Goal: Information Seeking & Learning: Find specific page/section

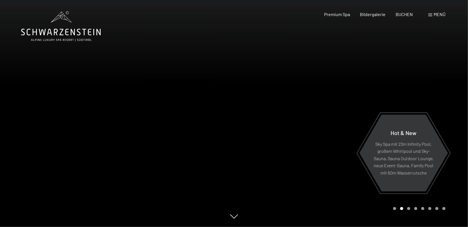
click at [437, 15] on span "Menü" at bounding box center [440, 14] width 12 height 5
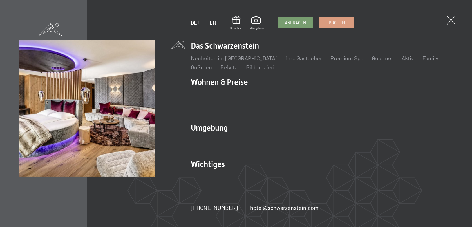
click at [212, 23] on link "EN" at bounding box center [213, 22] width 6 height 6
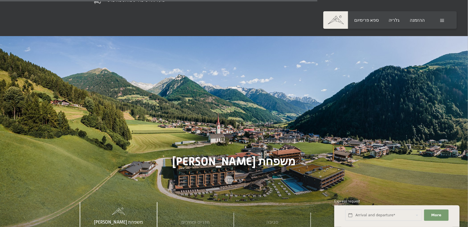
scroll to position [1775, 0]
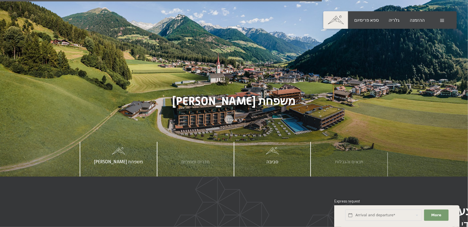
click at [270, 159] on span "סביבה" at bounding box center [273, 161] width 12 height 5
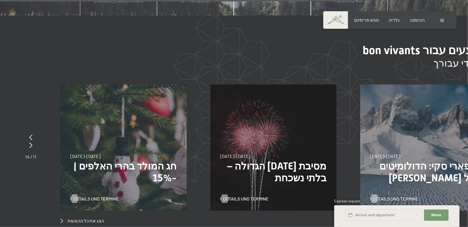
scroll to position [1944, 0]
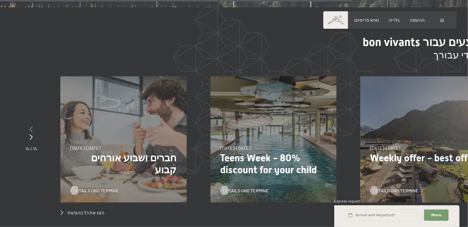
click at [32, 126] on icon at bounding box center [31, 129] width 3 height 6
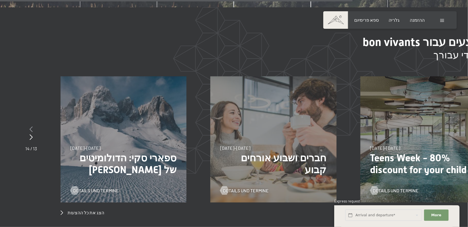
click at [32, 126] on icon at bounding box center [31, 129] width 3 height 6
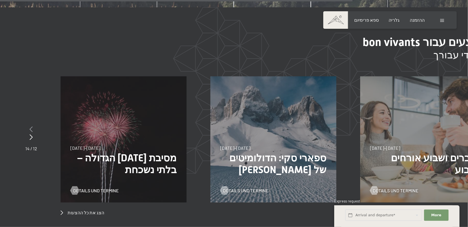
click at [32, 126] on icon at bounding box center [31, 129] width 3 height 6
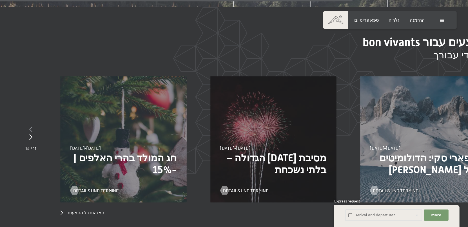
click at [32, 126] on icon at bounding box center [30, 129] width 3 height 6
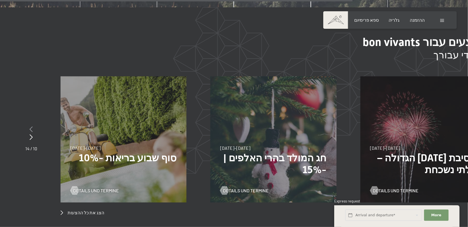
click at [32, 126] on icon at bounding box center [31, 129] width 3 height 6
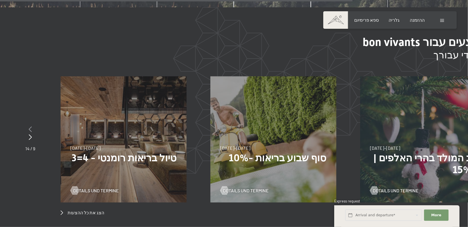
click at [32, 125] on div at bounding box center [30, 129] width 10 height 8
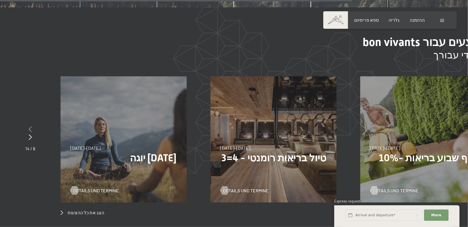
click at [32, 125] on div at bounding box center [30, 129] width 10 height 8
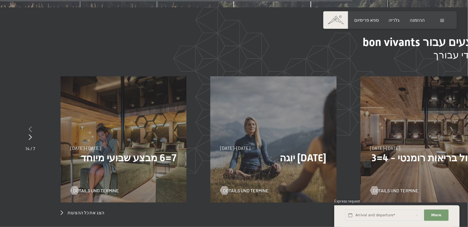
click at [32, 125] on div at bounding box center [30, 129] width 10 height 8
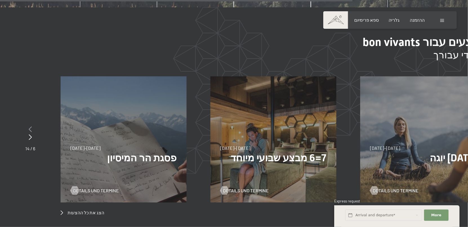
click at [32, 125] on div at bounding box center [30, 129] width 10 height 8
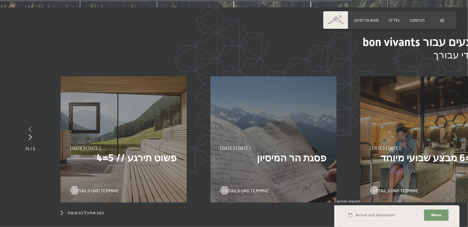
click at [32, 125] on div at bounding box center [30, 129] width 10 height 8
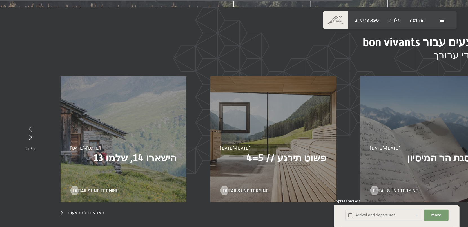
click at [32, 125] on div at bounding box center [30, 129] width 10 height 8
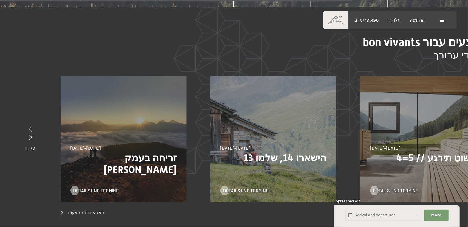
click at [32, 125] on div at bounding box center [30, 129] width 10 height 8
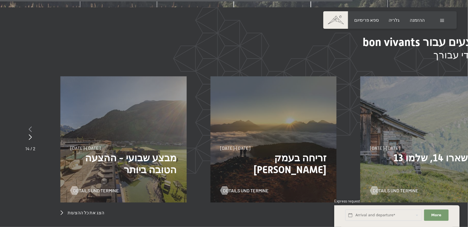
click at [32, 125] on div at bounding box center [30, 129] width 10 height 8
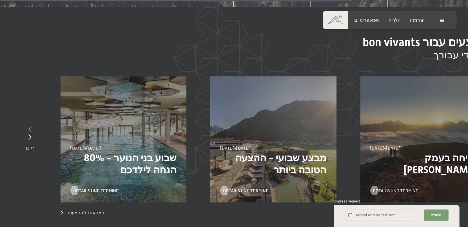
click at [32, 125] on div at bounding box center [29, 129] width 9 height 8
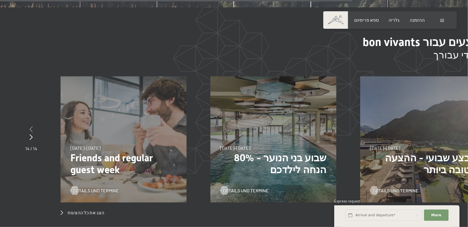
click at [30, 126] on icon at bounding box center [31, 129] width 3 height 6
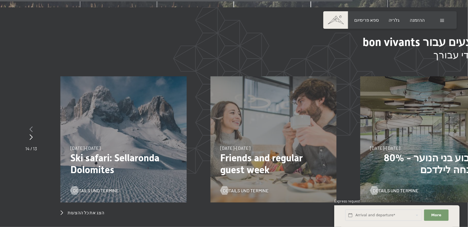
click at [30, 126] on icon at bounding box center [31, 129] width 3 height 6
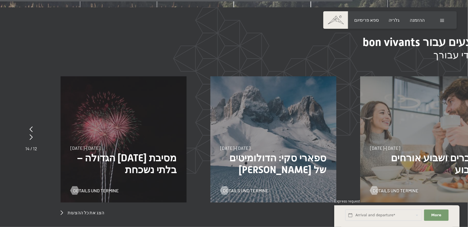
click at [442, 19] on span at bounding box center [442, 20] width 4 height 3
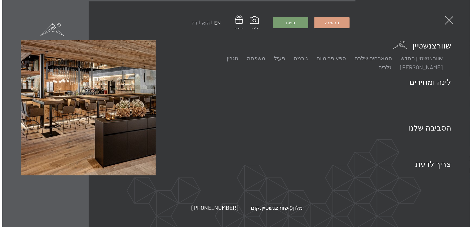
scroll to position [1954, 0]
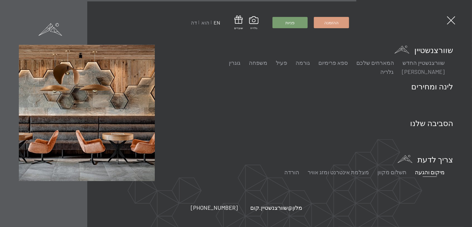
click at [435, 168] on link "מיקום והגעה" at bounding box center [430, 171] width 30 height 7
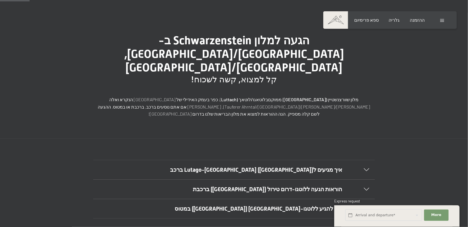
scroll to position [56, 0]
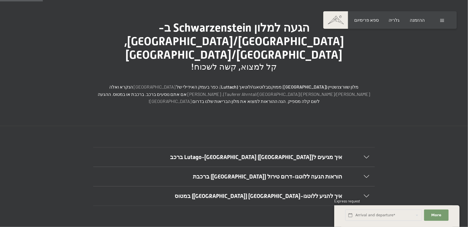
click at [366, 155] on icon at bounding box center [366, 156] width 5 height 3
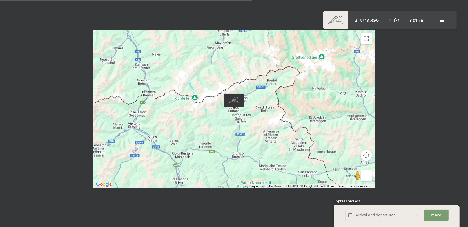
scroll to position [394, 0]
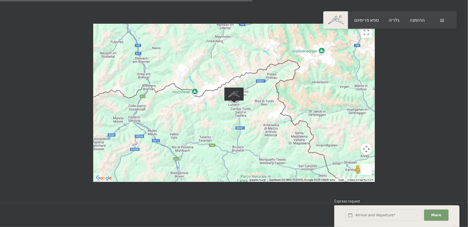
click at [243, 96] on div at bounding box center [234, 103] width 282 height 158
click at [235, 87] on img "Alpine Luxury SPA Resort SCHWARZENSTEIN" at bounding box center [234, 94] width 19 height 15
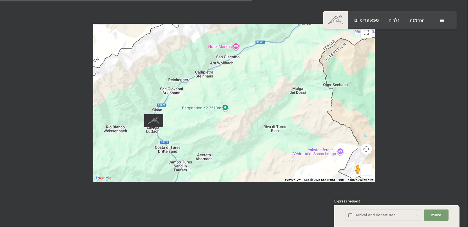
drag, startPoint x: 254, startPoint y: 65, endPoint x: 257, endPoint y: 149, distance: 84.0
click at [257, 149] on div at bounding box center [234, 103] width 282 height 158
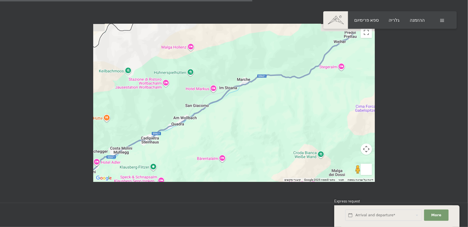
drag, startPoint x: 254, startPoint y: 75, endPoint x: 260, endPoint y: 186, distance: 111.7
click at [260, 186] on div "Booking Enquiries ספא פרימיום גלריה ההזמנה דה הוא EN שוברים גלריה פניות ההזמנה …" at bounding box center [234, 96] width 468 height 981
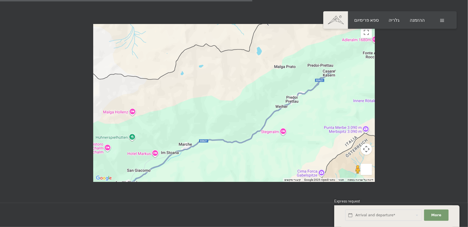
drag, startPoint x: 272, startPoint y: 85, endPoint x: 214, endPoint y: 150, distance: 87.2
click at [214, 150] on div at bounding box center [234, 103] width 282 height 158
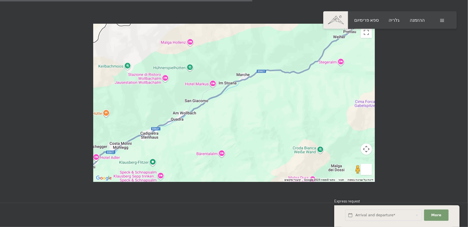
drag, startPoint x: 266, startPoint y: 130, endPoint x: 325, endPoint y: 60, distance: 91.2
click at [325, 60] on div at bounding box center [234, 103] width 282 height 158
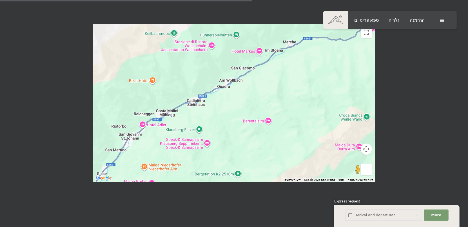
drag, startPoint x: 252, startPoint y: 96, endPoint x: 297, endPoint y: 64, distance: 55.5
click at [297, 64] on div at bounding box center [234, 103] width 282 height 158
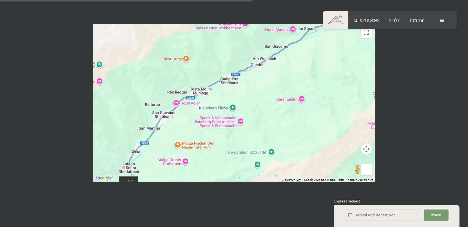
drag, startPoint x: 241, startPoint y: 89, endPoint x: 275, endPoint y: 67, distance: 40.4
click at [275, 67] on div at bounding box center [234, 103] width 282 height 158
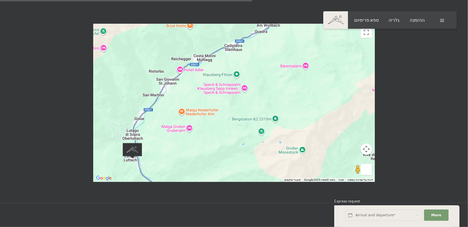
drag, startPoint x: 261, startPoint y: 79, endPoint x: 267, endPoint y: 53, distance: 26.8
click at [266, 54] on div at bounding box center [234, 103] width 282 height 158
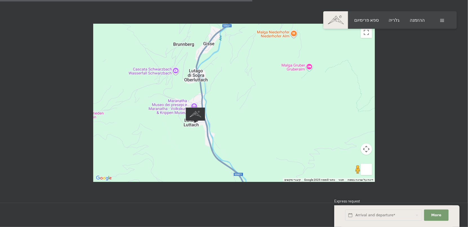
drag, startPoint x: 158, startPoint y: 120, endPoint x: 262, endPoint y: 73, distance: 114.4
click at [262, 73] on div at bounding box center [234, 103] width 282 height 158
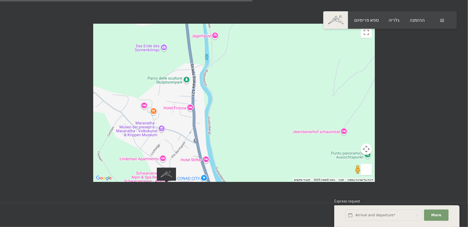
drag, startPoint x: 199, startPoint y: 77, endPoint x: 252, endPoint y: 62, distance: 55.3
click at [252, 62] on div at bounding box center [234, 103] width 282 height 158
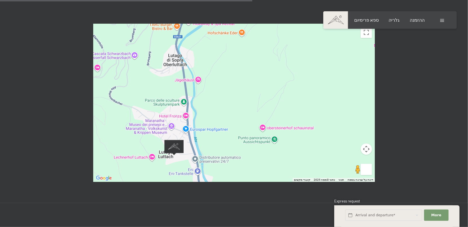
drag, startPoint x: 220, startPoint y: 128, endPoint x: 199, endPoint y: 55, distance: 75.5
click at [199, 55] on div "Booking Enquiries ספא פרימיום גלריה ההזמנה דה הוא EN שוברים גלריה פניות ההזמנה …" at bounding box center [234, 96] width 468 height 981
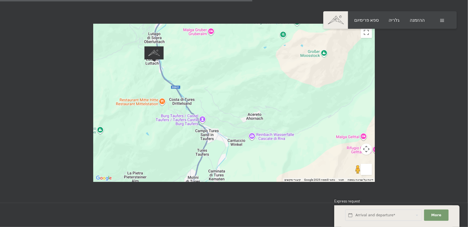
drag, startPoint x: 271, startPoint y: 123, endPoint x: 215, endPoint y: 59, distance: 84.7
click at [215, 59] on div at bounding box center [234, 103] width 282 height 158
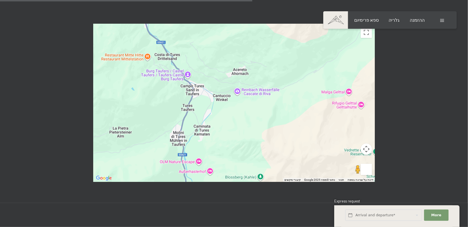
drag, startPoint x: 228, startPoint y: 102, endPoint x: 214, endPoint y: 55, distance: 49.7
click at [214, 55] on div at bounding box center [234, 103] width 282 height 158
